Goal: Navigation & Orientation: Find specific page/section

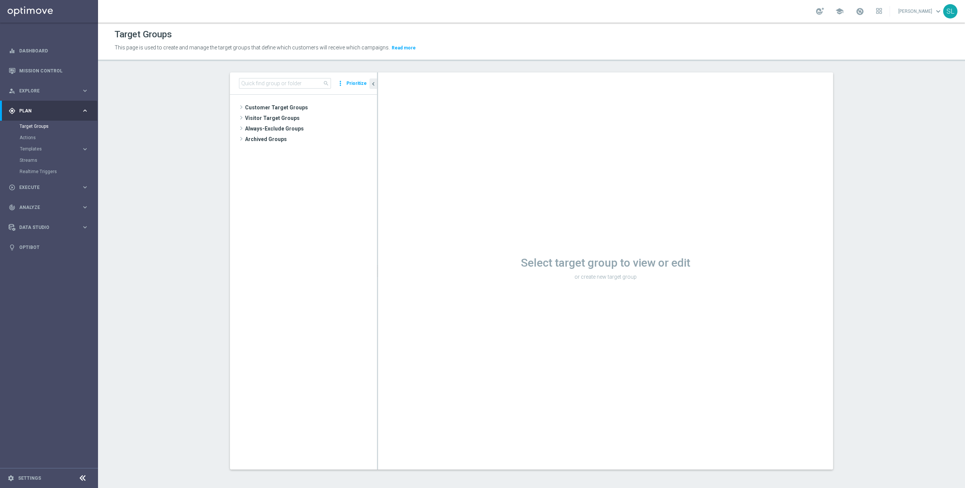
scroll to position [1, 0]
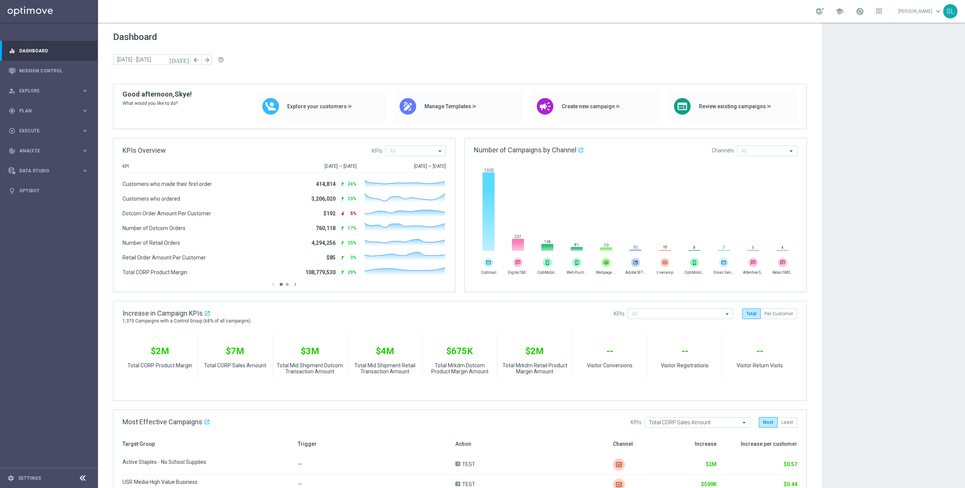
click at [65, 238] on sidenavbar "equalizer Dashboard Mission Control" at bounding box center [49, 244] width 98 height 488
click at [918, 264] on app-dashboard-grid "Dashboard [DATE] [DATE] - [DATE] arrow_back arrow_forward help_outline KPIs Ove…" at bounding box center [531, 379] width 867 height 712
